Goal: Task Accomplishment & Management: Use online tool/utility

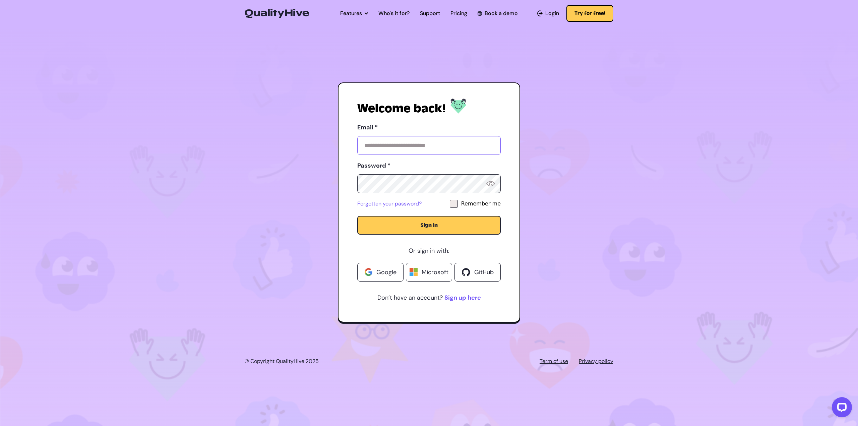
click at [458, 145] on input "Email *" at bounding box center [428, 145] width 143 height 19
type input "**********"
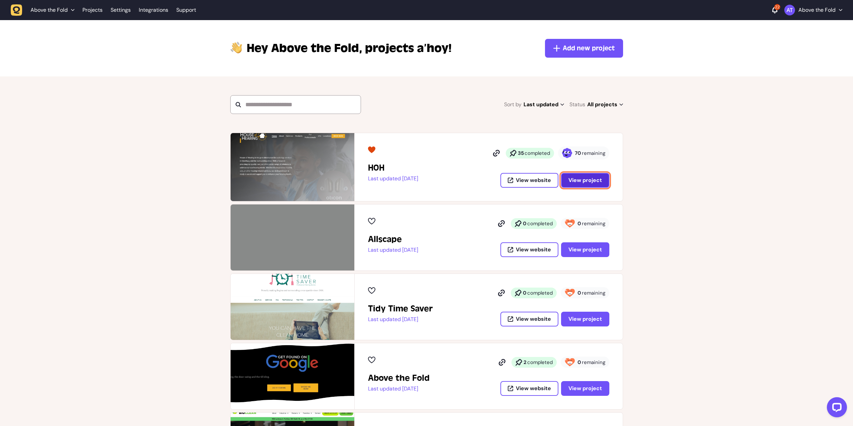
click at [591, 178] on span "View project" at bounding box center [585, 180] width 34 height 7
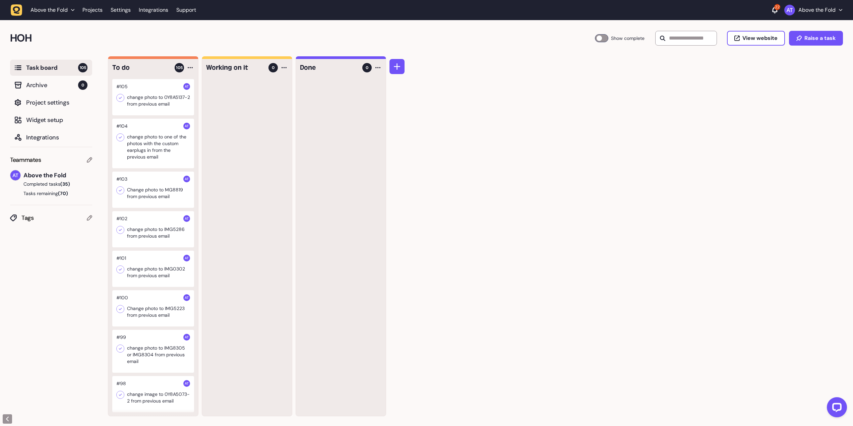
click at [591, 158] on div "To do 105 #105 change photo to 0Y8A5137-2 from previous email #104 change photo…" at bounding box center [480, 241] width 745 height 370
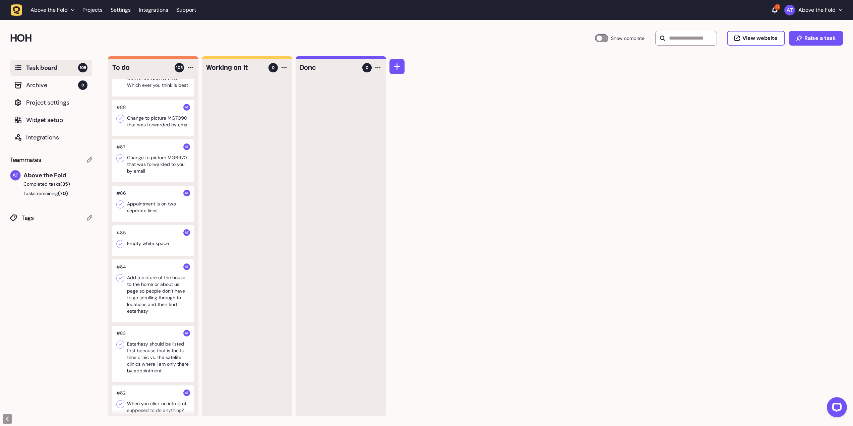
scroll to position [737, 0]
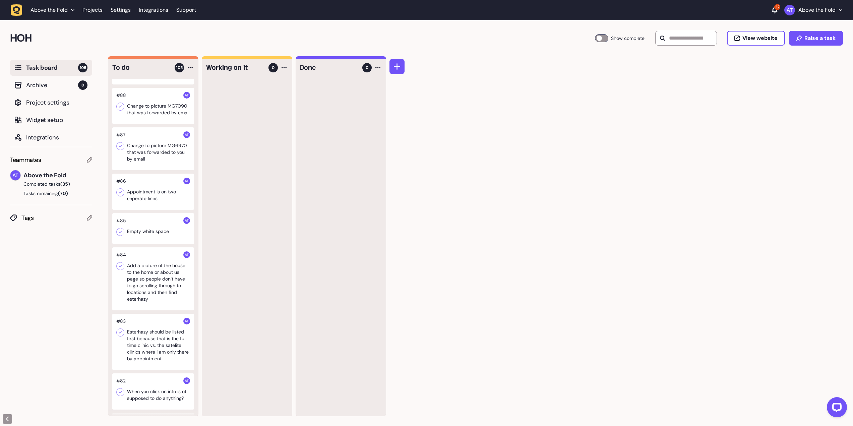
click at [143, 210] on div at bounding box center [153, 192] width 82 height 36
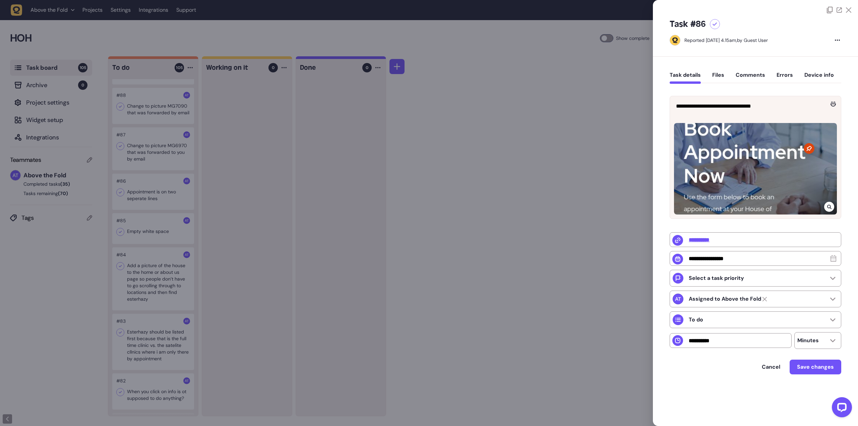
click at [715, 21] on div at bounding box center [715, 24] width 10 height 10
click at [814, 367] on span "Save changes" at bounding box center [815, 366] width 37 height 7
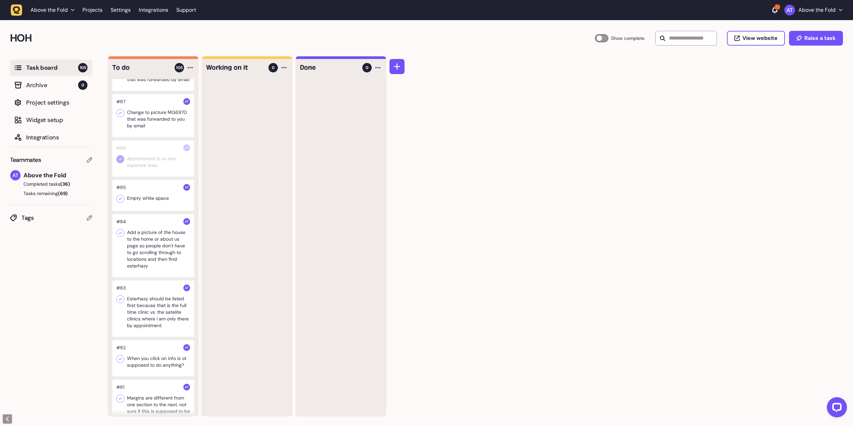
scroll to position [771, 0]
click at [159, 210] on div at bounding box center [153, 195] width 82 height 31
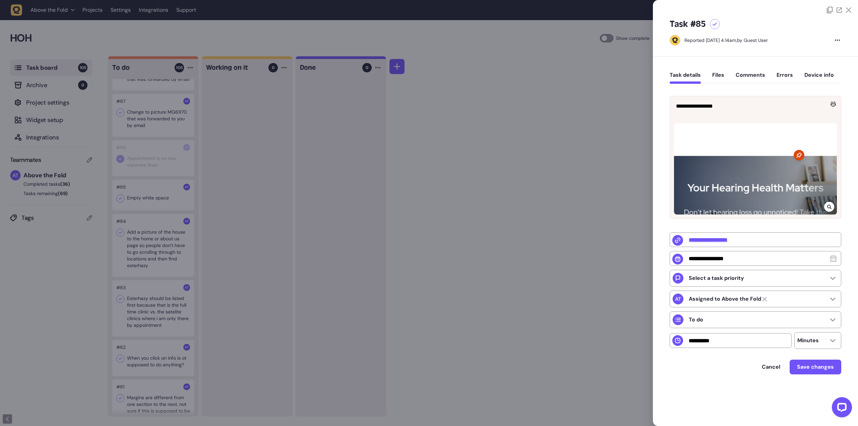
click at [715, 24] on icon at bounding box center [714, 24] width 5 height 4
click at [808, 367] on span "Save changes" at bounding box center [815, 366] width 37 height 7
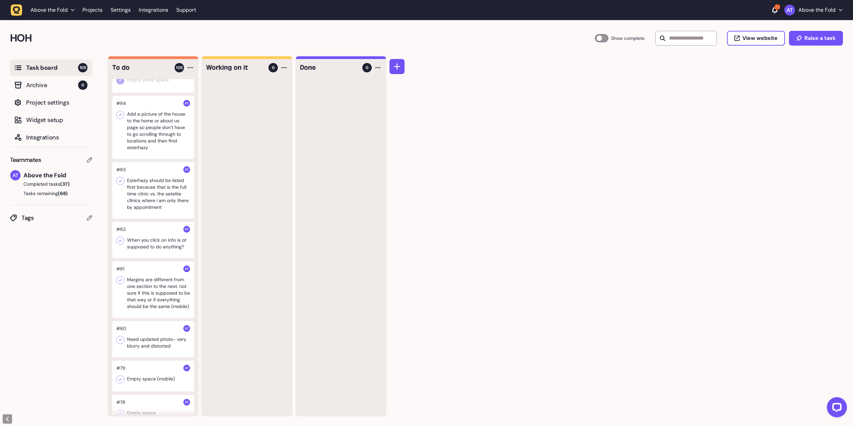
scroll to position [905, 0]
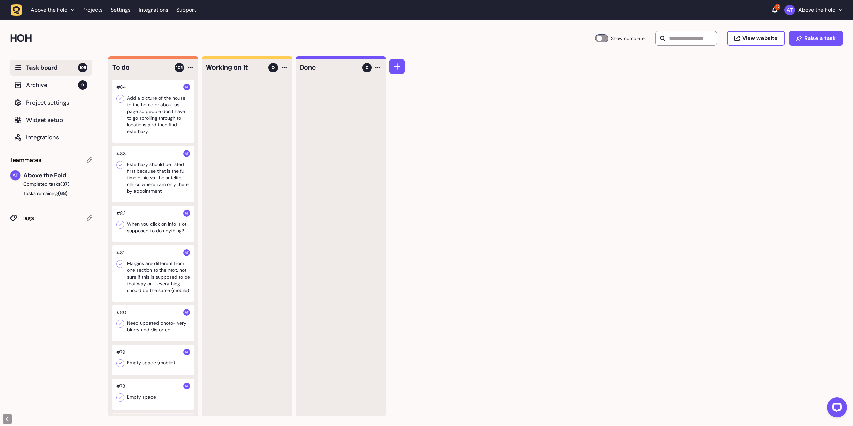
click at [154, 202] on div at bounding box center [153, 174] width 82 height 56
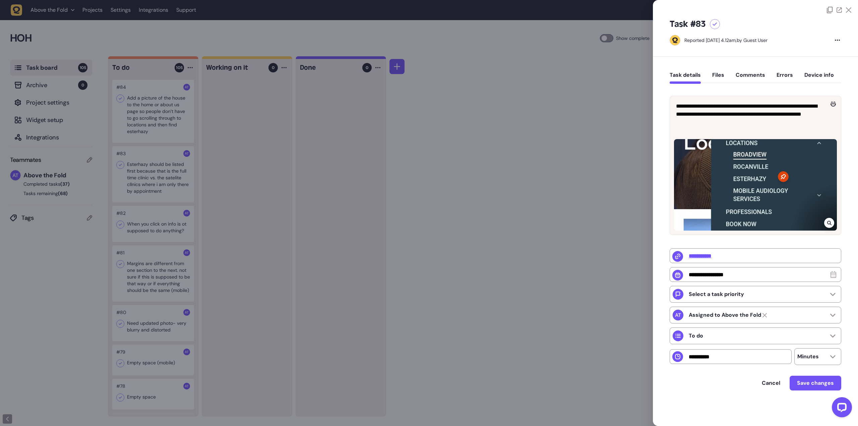
click at [715, 24] on icon at bounding box center [714, 24] width 5 height 4
click at [444, 148] on div at bounding box center [429, 213] width 858 height 426
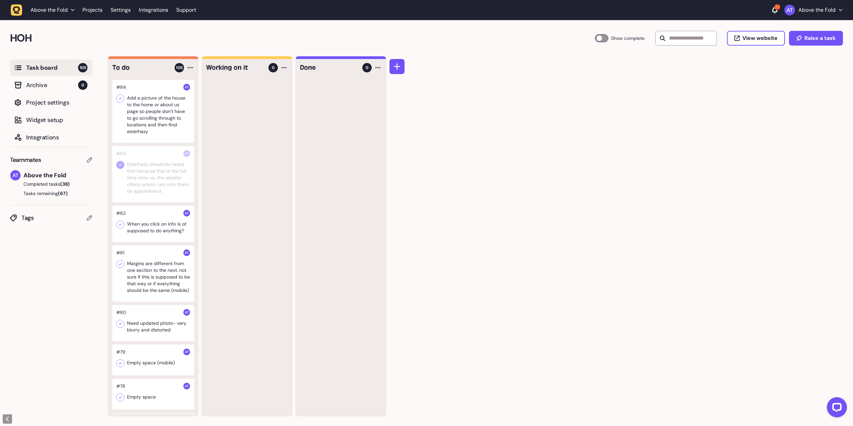
click at [145, 242] on div at bounding box center [153, 224] width 82 height 36
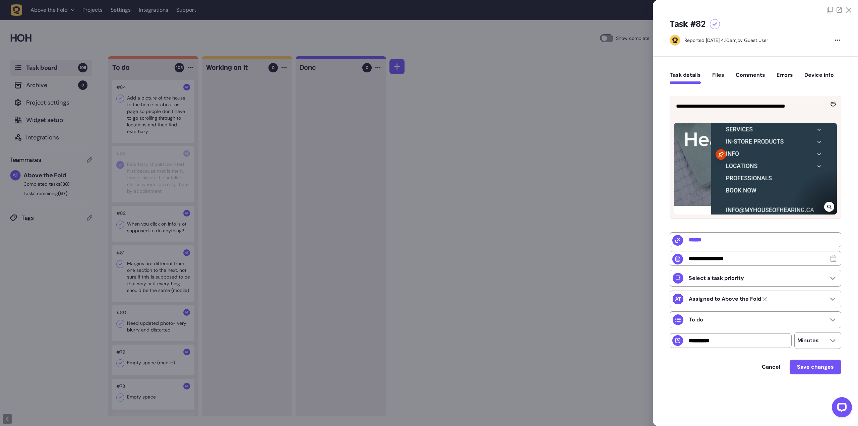
click at [160, 253] on div at bounding box center [429, 213] width 858 height 426
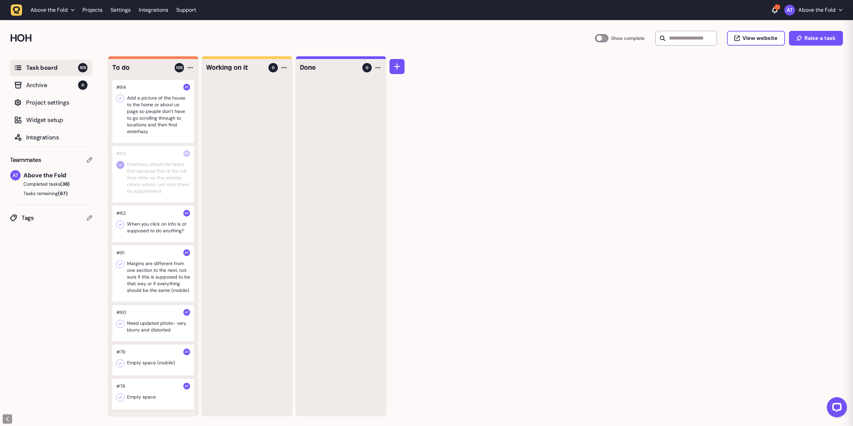
click at [140, 242] on div at bounding box center [153, 224] width 82 height 36
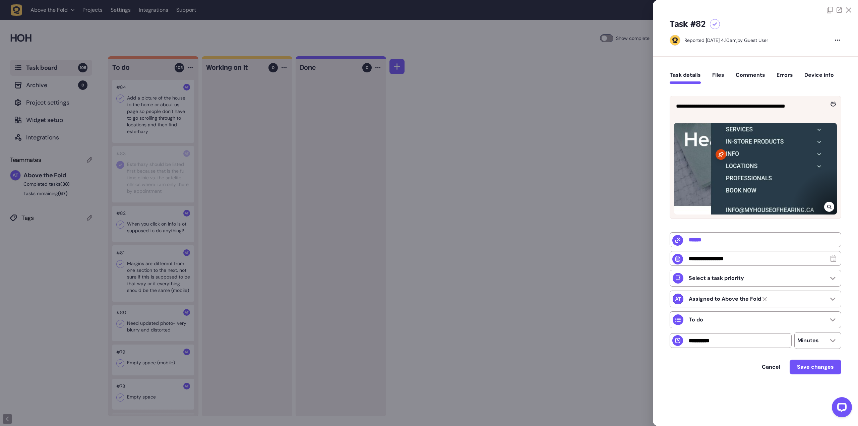
click at [714, 21] on div at bounding box center [715, 24] width 10 height 10
click at [158, 307] on div at bounding box center [429, 213] width 858 height 426
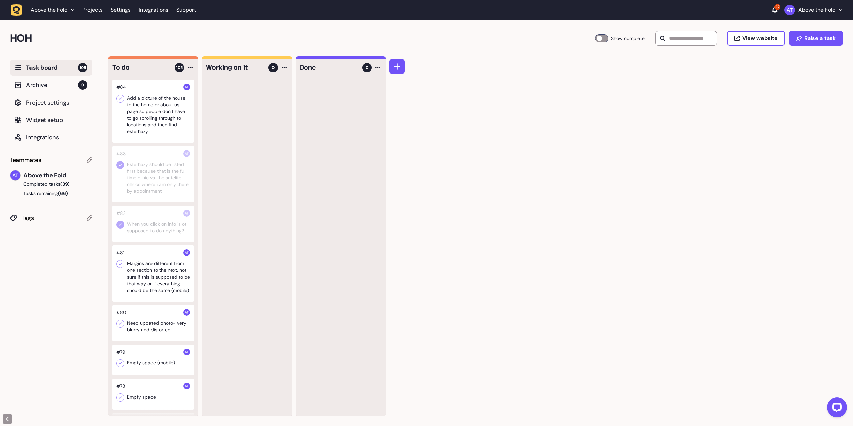
click at [148, 302] on div at bounding box center [153, 273] width 82 height 56
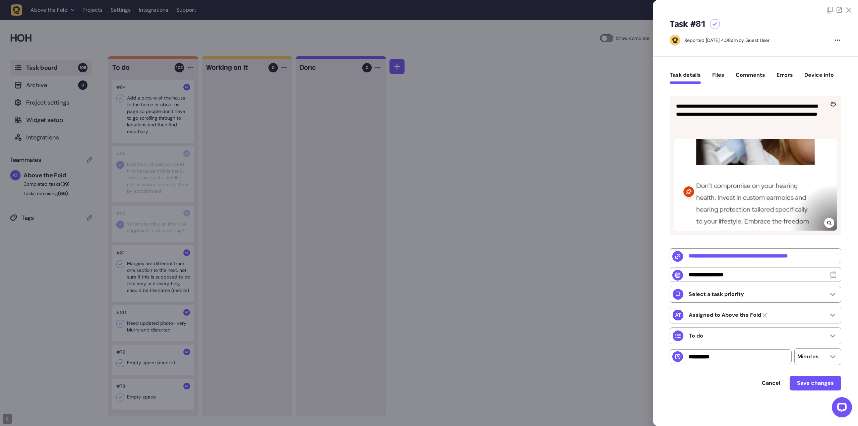
click at [170, 308] on div at bounding box center [429, 213] width 858 height 426
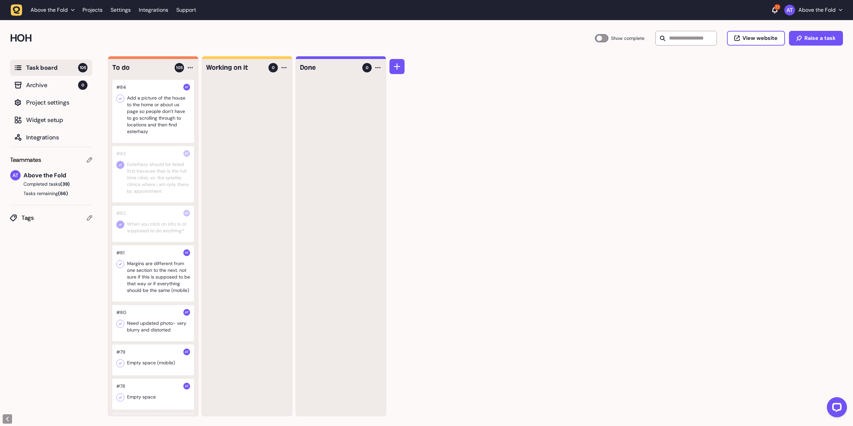
click at [122, 267] on icon at bounding box center [120, 264] width 7 height 7
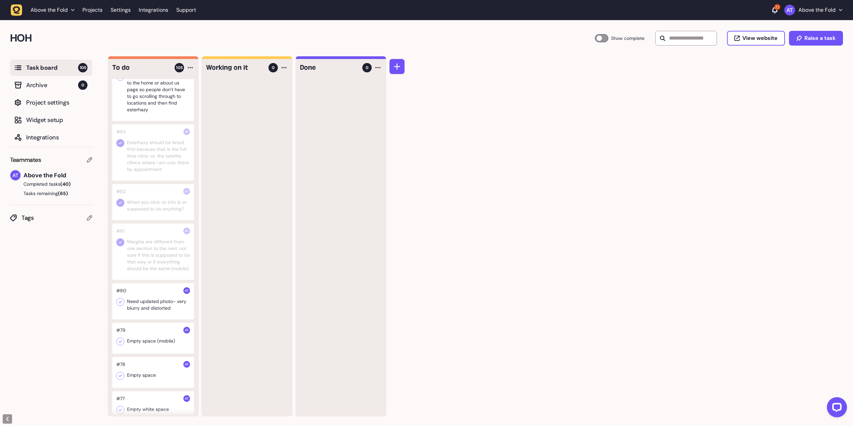
scroll to position [938, 0]
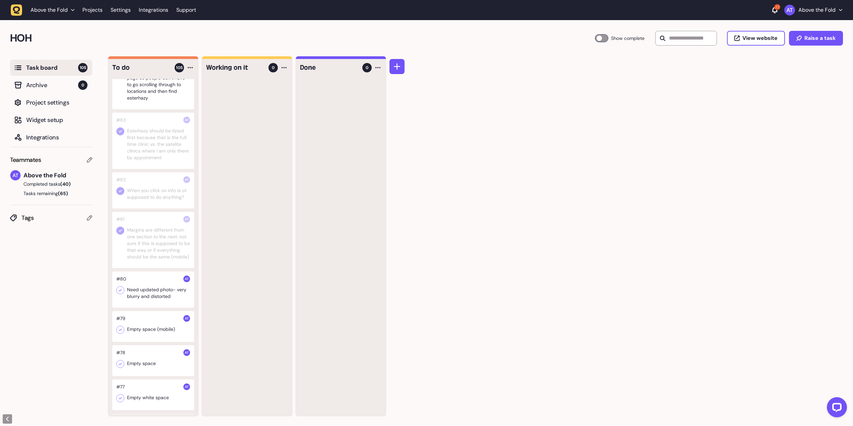
click at [150, 342] on div at bounding box center [153, 326] width 82 height 31
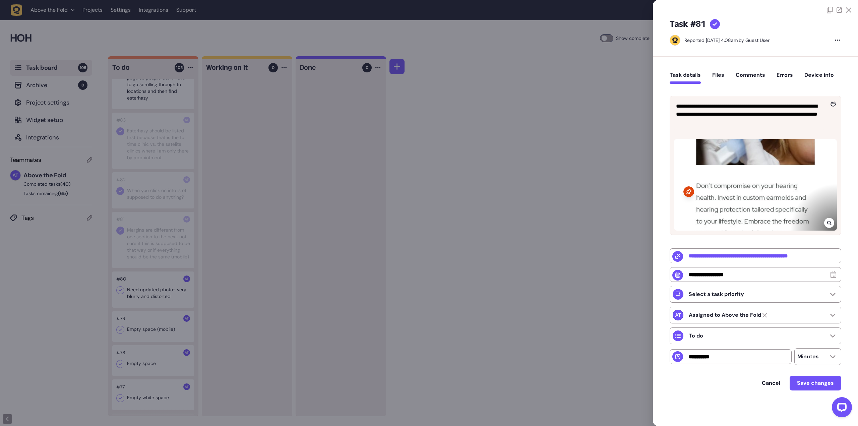
type input "**********"
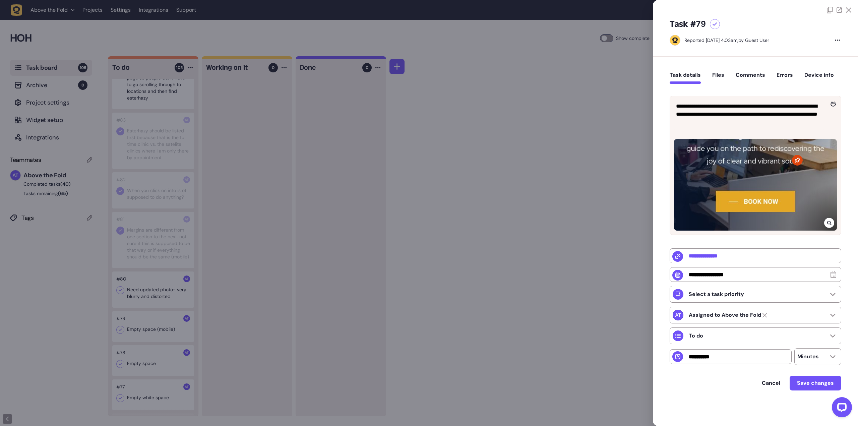
click at [148, 365] on div at bounding box center [429, 213] width 858 height 426
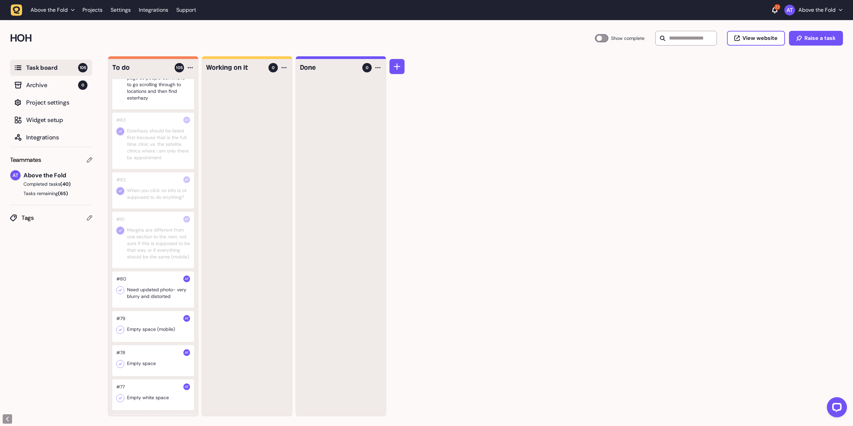
click at [121, 333] on icon at bounding box center [120, 329] width 7 height 7
click at [143, 376] on div at bounding box center [153, 360] width 82 height 31
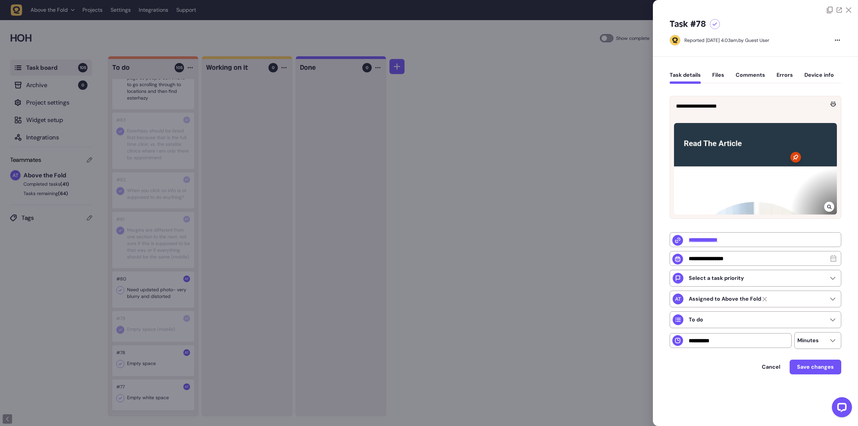
click at [157, 400] on div at bounding box center [429, 213] width 858 height 426
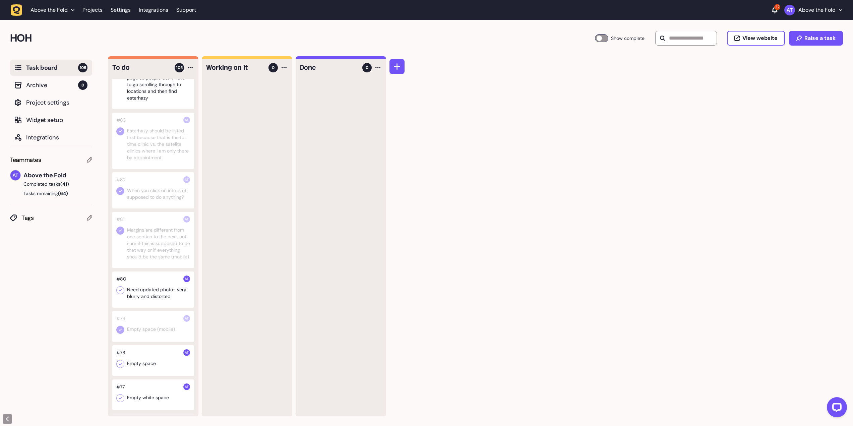
click at [122, 365] on icon at bounding box center [120, 364] width 3 height 2
